Goal: Task Accomplishment & Management: Complete application form

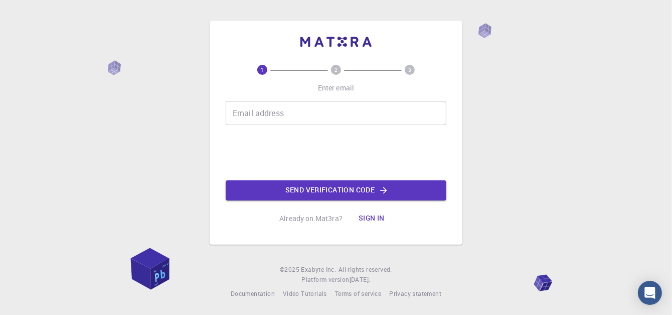
click at [296, 120] on input "Email address" at bounding box center [336, 113] width 221 height 24
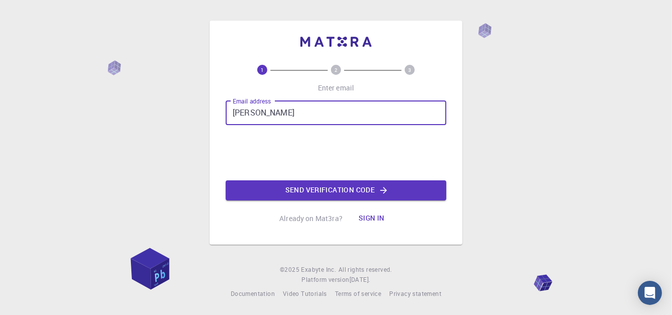
type input "angeloantimaro80@gmail.com"
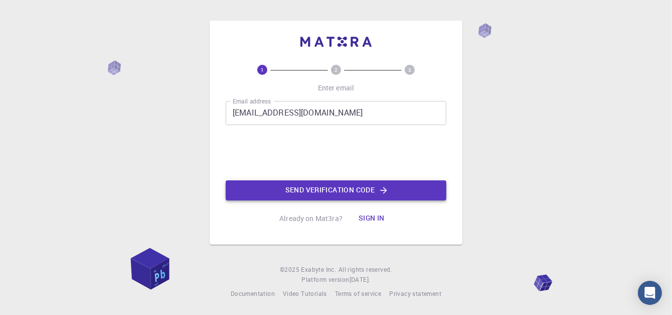
click at [286, 185] on button "Send verification code" at bounding box center [336, 190] width 221 height 20
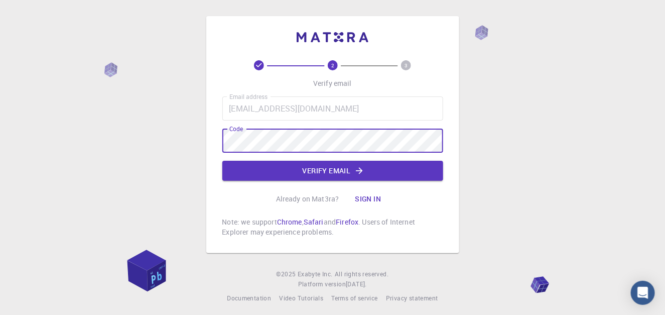
drag, startPoint x: 238, startPoint y: 170, endPoint x: 198, endPoint y: 156, distance: 42.5
click at [238, 170] on button "Verify email" at bounding box center [332, 171] width 221 height 20
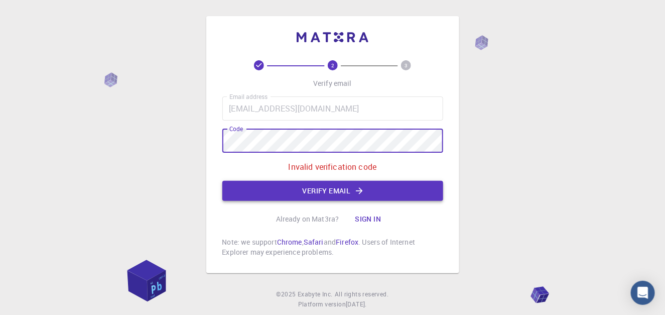
click at [237, 184] on button "Verify email" at bounding box center [332, 191] width 221 height 20
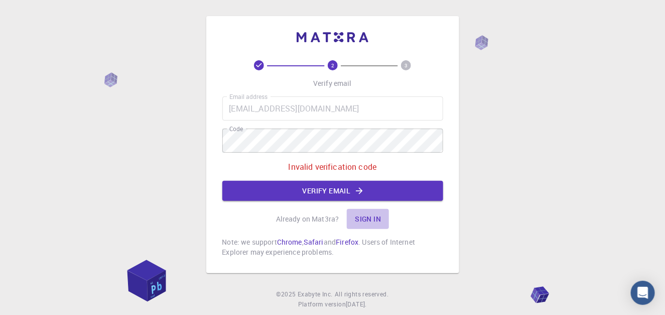
click at [367, 211] on button "Sign in" at bounding box center [368, 219] width 42 height 20
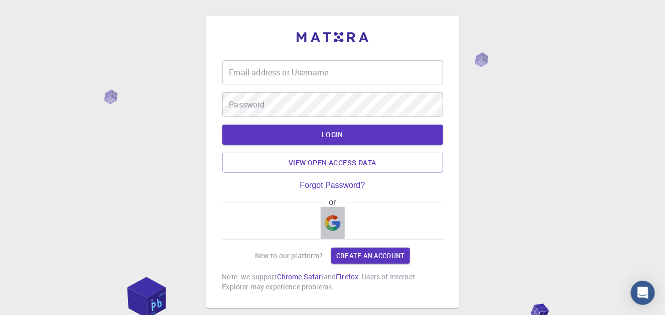
click at [325, 222] on img "button" at bounding box center [333, 223] width 16 height 16
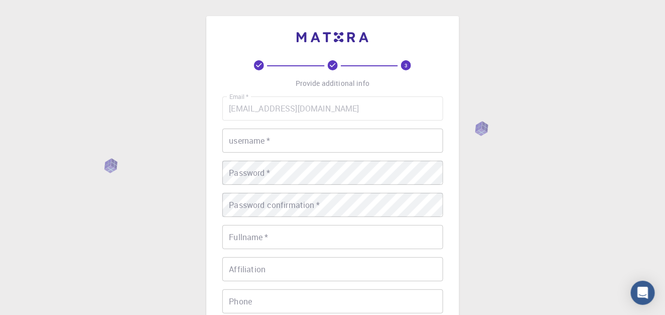
scroll to position [197, 0]
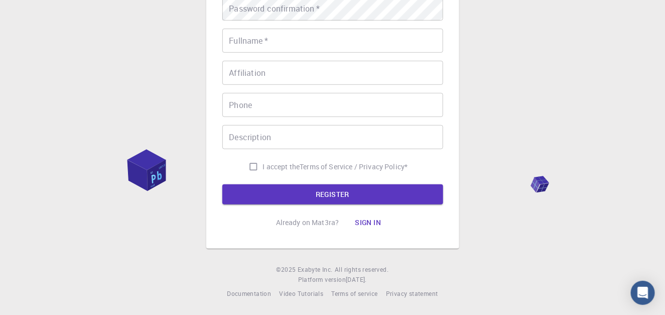
click at [257, 163] on input "I accept the Terms of Service / Privacy Policy *" at bounding box center [253, 166] width 19 height 19
checkbox input "true"
click at [354, 186] on button "REGISTER" at bounding box center [332, 194] width 221 height 20
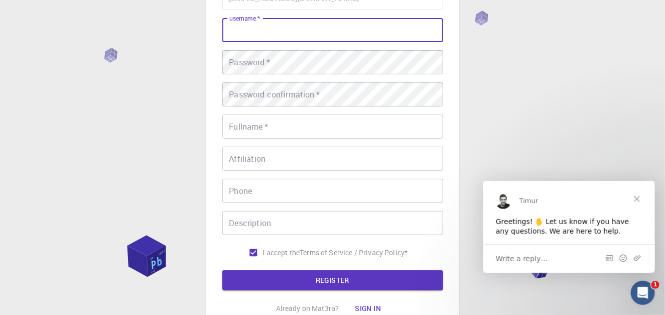
scroll to position [0, 0]
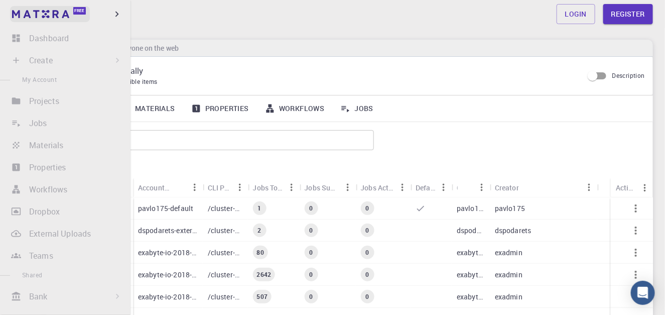
click at [48, 15] on img at bounding box center [40, 14] width 57 height 8
